Goal: Book appointment/travel/reservation: Book appointment/travel/reservation

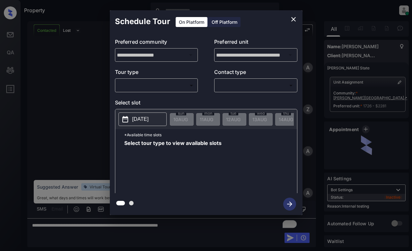
click at [194, 87] on body "Property Dominic Ceralde Online Set yourself offline Set yourself on break Prof…" at bounding box center [206, 125] width 412 height 251
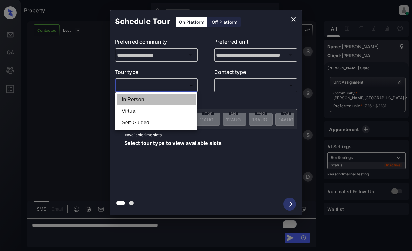
click at [188, 98] on li "In Person" at bounding box center [155, 100] width 79 height 12
type input "********"
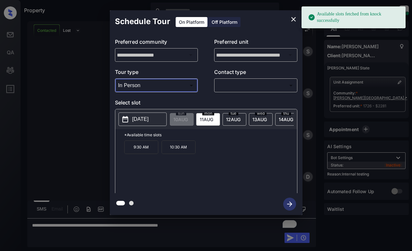
click at [143, 116] on p "[DATE]" at bounding box center [140, 119] width 16 height 8
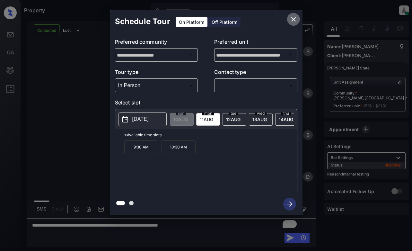
click at [292, 20] on icon "close" at bounding box center [293, 19] width 4 height 4
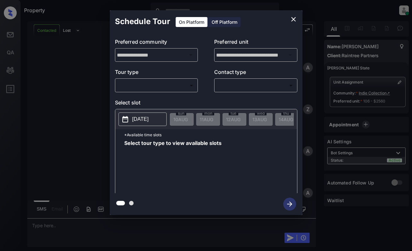
scroll to position [394, 0]
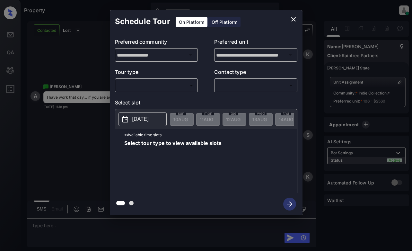
click at [160, 87] on body "Property Dominic Ceralde Online Set yourself offline Set yourself on break Prof…" at bounding box center [206, 125] width 412 height 251
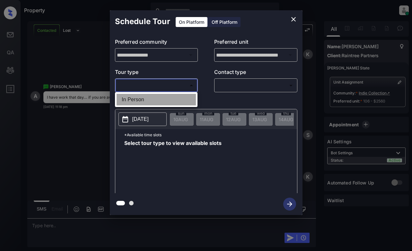
click at [161, 98] on li "In Person" at bounding box center [155, 100] width 79 height 12
type input "********"
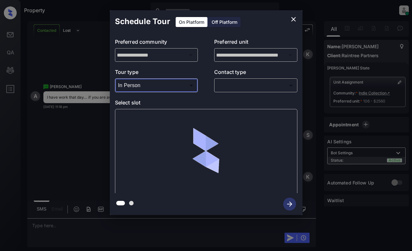
click at [249, 85] on body "Property Dominic Ceralde Online Set yourself offline Set yourself on break Prof…" at bounding box center [206, 125] width 412 height 251
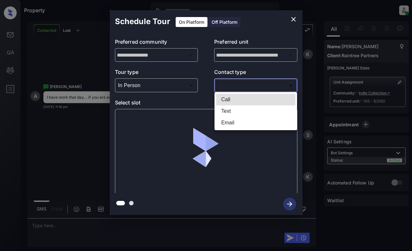
click at [242, 114] on li "Text" at bounding box center [255, 111] width 79 height 12
type input "****"
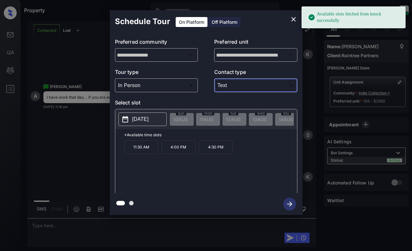
click at [140, 121] on p "[DATE]" at bounding box center [140, 119] width 16 height 8
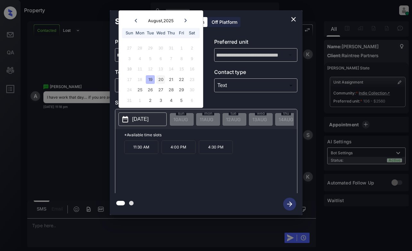
click at [157, 81] on div "20" at bounding box center [160, 79] width 9 height 9
click at [168, 80] on div "21" at bounding box center [170, 79] width 9 height 9
click at [178, 79] on div "22" at bounding box center [181, 79] width 9 height 9
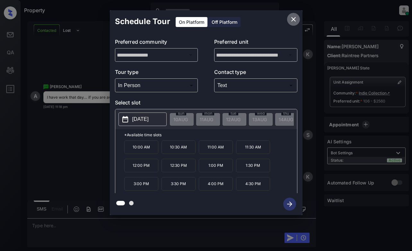
click at [294, 18] on icon "close" at bounding box center [293, 19] width 8 height 8
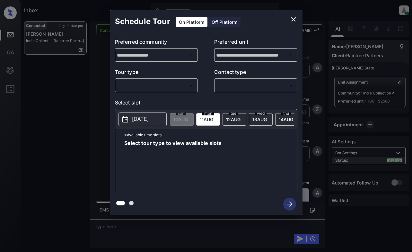
scroll to position [619, 0]
click at [161, 88] on body "Inbox [PERSON_NAME] Online Set yourself offline Set yourself on break Profile S…" at bounding box center [206, 126] width 412 height 252
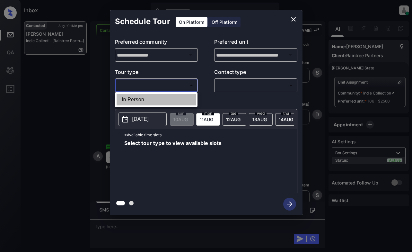
click at [162, 99] on li "In Person" at bounding box center [155, 100] width 79 height 12
type input "********"
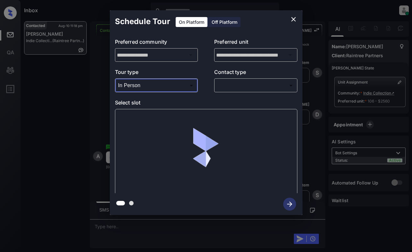
click at [236, 90] on body "Inbox [PERSON_NAME] Online Set yourself offline Set yourself on break Profile S…" at bounding box center [206, 126] width 412 height 252
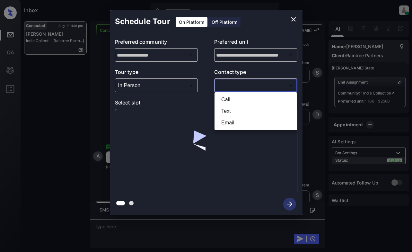
click at [235, 109] on li "Text" at bounding box center [255, 111] width 79 height 12
type input "****"
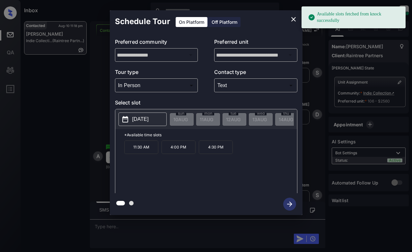
click at [144, 119] on p "[DATE]" at bounding box center [140, 119] width 16 height 8
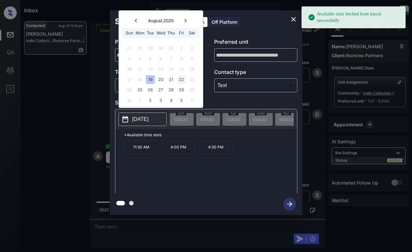
click at [181, 78] on div "22" at bounding box center [181, 79] width 9 height 9
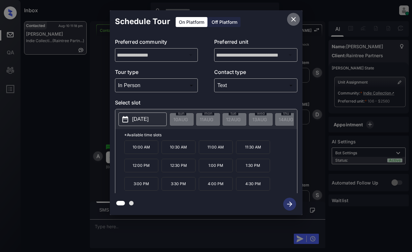
click at [292, 20] on icon "close" at bounding box center [293, 19] width 8 height 8
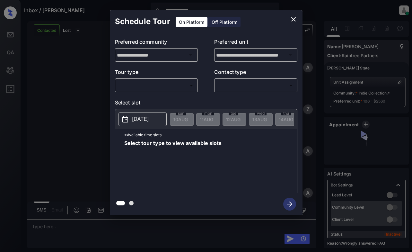
scroll to position [692, 0]
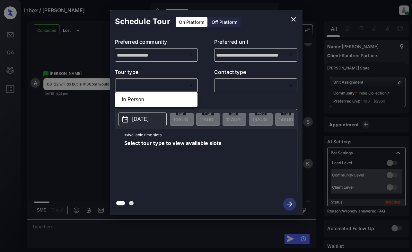
click at [166, 85] on body "**********" at bounding box center [206, 126] width 412 height 252
click at [169, 98] on li "In Person" at bounding box center [155, 100] width 79 height 12
type input "********"
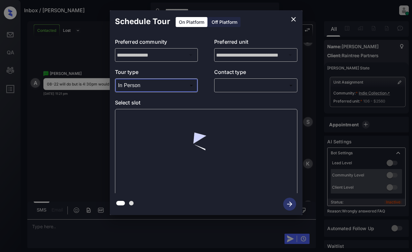
click at [242, 85] on body "**********" at bounding box center [206, 126] width 412 height 252
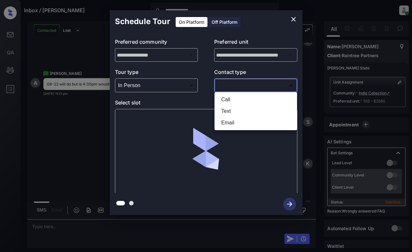
click at [246, 107] on li "Text" at bounding box center [255, 111] width 79 height 12
type input "****"
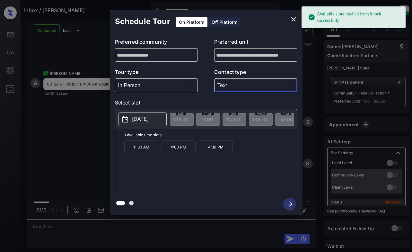
click at [147, 118] on p "[DATE]" at bounding box center [140, 119] width 16 height 8
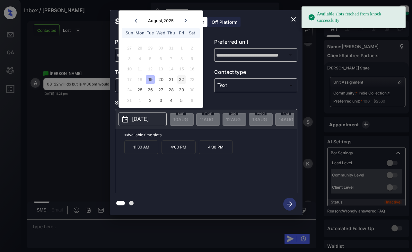
click at [184, 79] on div "22" at bounding box center [181, 79] width 9 height 9
click at [253, 186] on p "4:30 PM" at bounding box center [253, 183] width 34 height 13
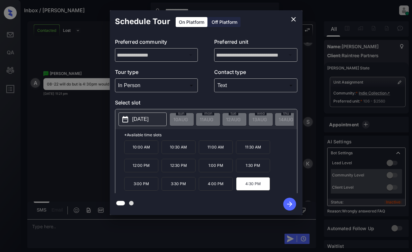
click at [288, 205] on icon "button" at bounding box center [289, 203] width 13 height 13
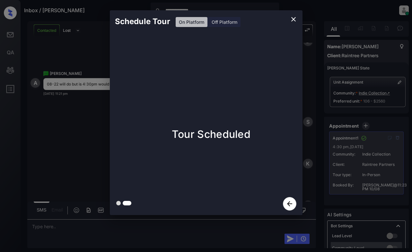
click at [92, 119] on div "Schedule Tour On Platform Off Platform Tour Scheduled" at bounding box center [206, 112] width 412 height 225
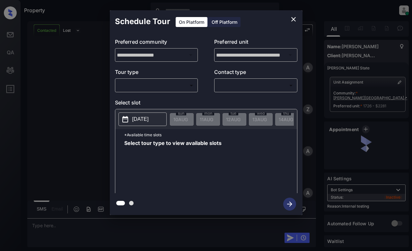
scroll to position [1094, 0]
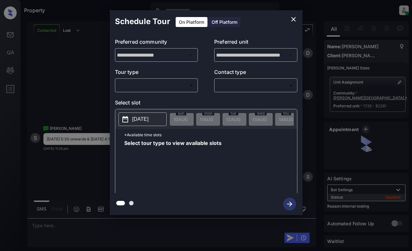
click at [170, 85] on body "Property Dominic Ceralde Online Set yourself offline Set yourself on break Prof…" at bounding box center [206, 125] width 412 height 251
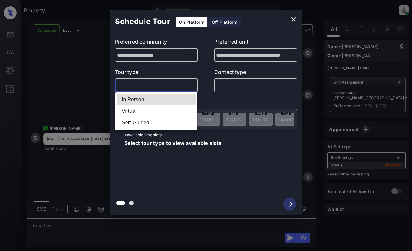
click at [170, 102] on li "In Person" at bounding box center [155, 100] width 79 height 12
type input "********"
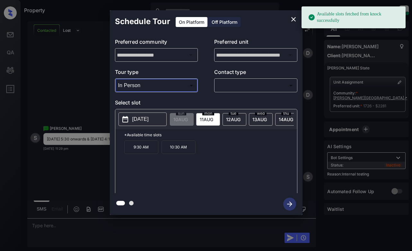
click at [147, 123] on p "[DATE]" at bounding box center [140, 119] width 16 height 8
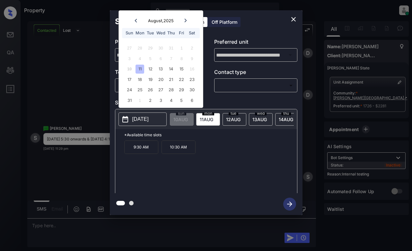
click at [141, 70] on div "11" at bounding box center [139, 68] width 9 height 9
click at [160, 70] on div "13" at bounding box center [160, 68] width 9 height 9
click at [170, 66] on div "14" at bounding box center [170, 68] width 9 height 9
click at [182, 67] on div "15" at bounding box center [181, 68] width 9 height 9
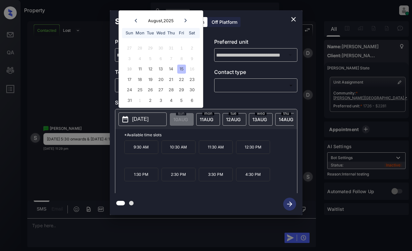
click at [292, 19] on icon "close" at bounding box center [293, 19] width 8 height 8
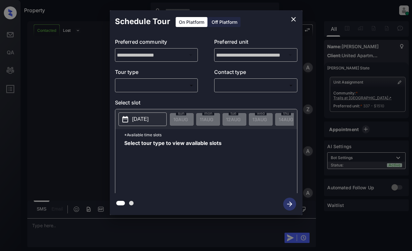
scroll to position [984, 0]
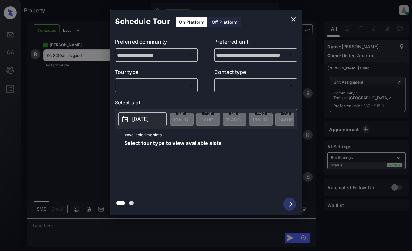
click at [184, 81] on body "Property [PERSON_NAME] Online Set yourself offline Set yourself on break Profil…" at bounding box center [206, 125] width 412 height 251
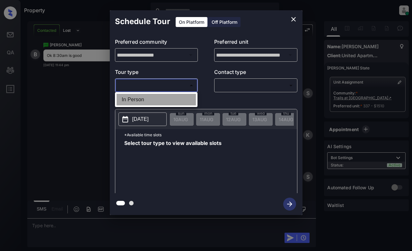
click at [181, 102] on li "In Person" at bounding box center [155, 100] width 79 height 12
type input "********"
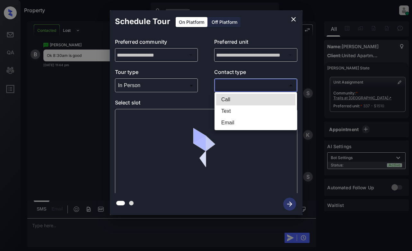
click at [238, 85] on body "Property [PERSON_NAME] Online Set yourself offline Set yourself on break Profil…" at bounding box center [206, 125] width 412 height 251
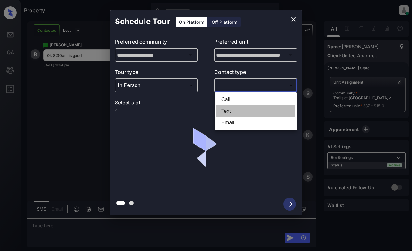
click at [241, 111] on li "Text" at bounding box center [255, 111] width 79 height 12
type input "****"
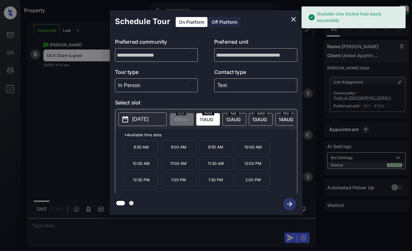
click at [188, 116] on span "[DATE]" at bounding box center [180, 118] width 14 height 5
drag, startPoint x: 143, startPoint y: 151, endPoint x: 226, endPoint y: 166, distance: 83.6
click at [143, 150] on p "8:30 AM" at bounding box center [141, 146] width 34 height 13
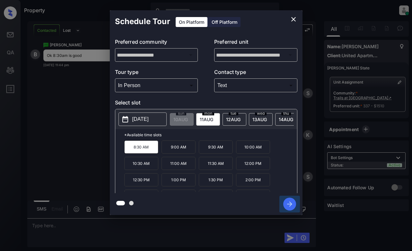
click at [291, 203] on icon "button" at bounding box center [289, 203] width 5 height 5
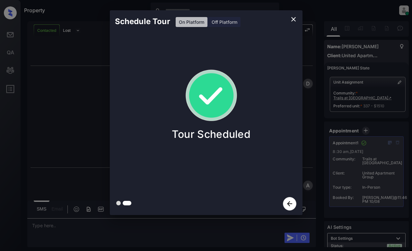
scroll to position [1255, 0]
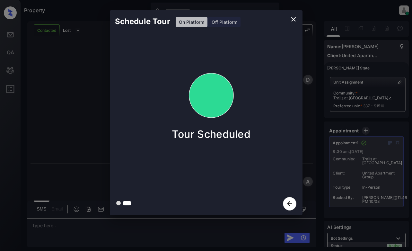
click at [80, 151] on div "Schedule Tour On Platform Off Platform Tour Scheduled" at bounding box center [206, 112] width 412 height 225
